Goal: Connect with others: Connect with other users

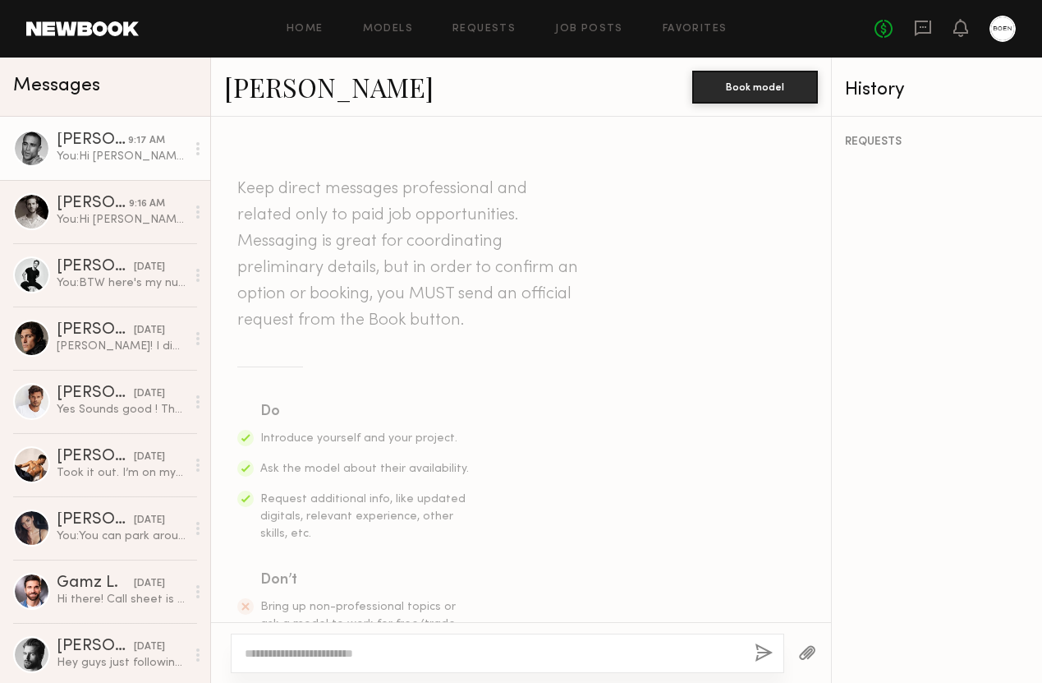
scroll to position [447, 0]
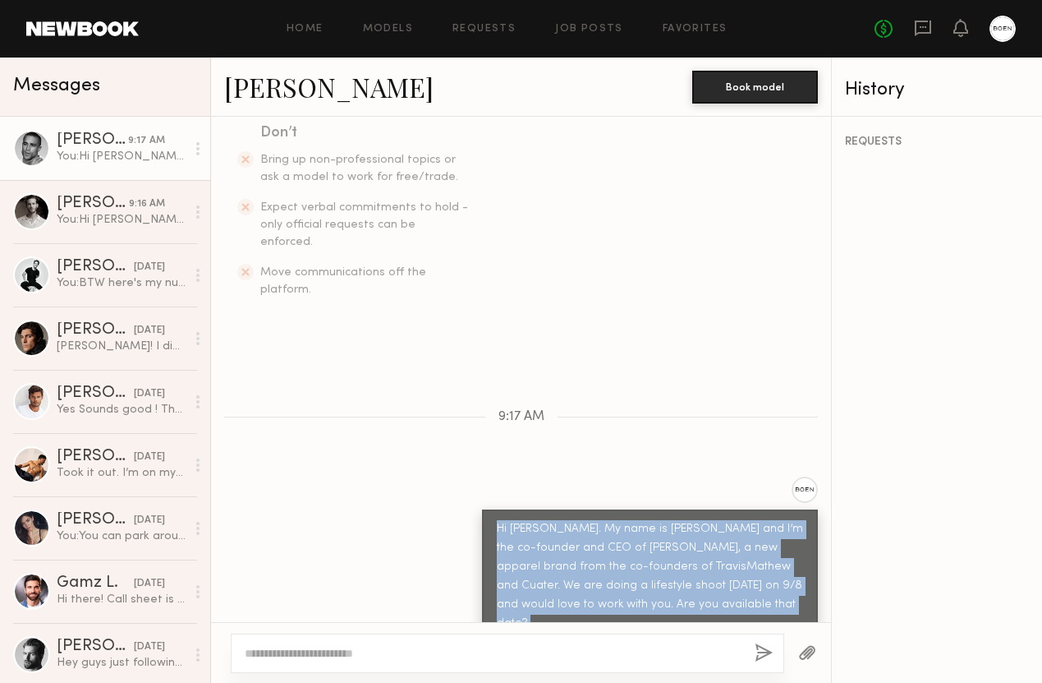
click at [90, 34] on link at bounding box center [82, 28] width 113 height 15
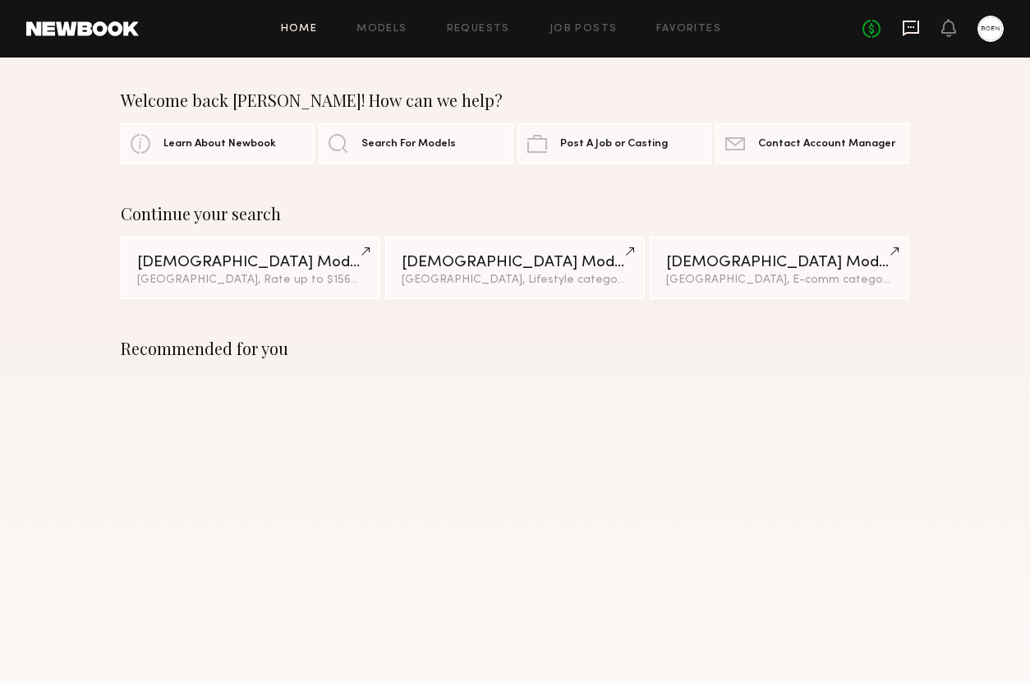
click at [912, 36] on icon at bounding box center [911, 28] width 18 height 18
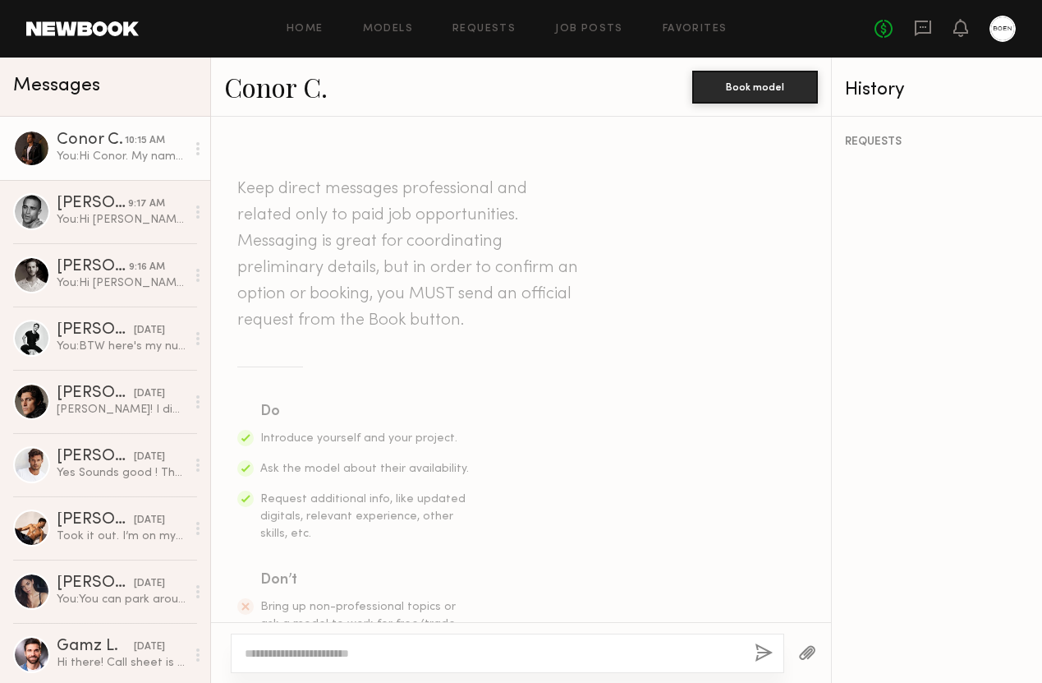
scroll to position [447, 0]
